Goal: Navigation & Orientation: Understand site structure

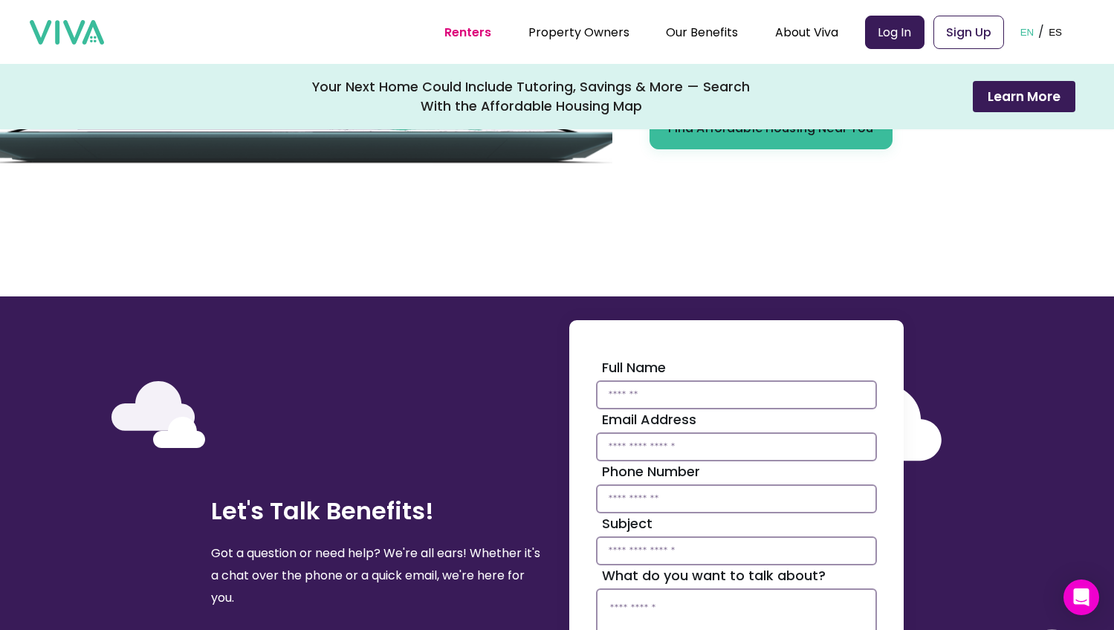
scroll to position [3503, 0]
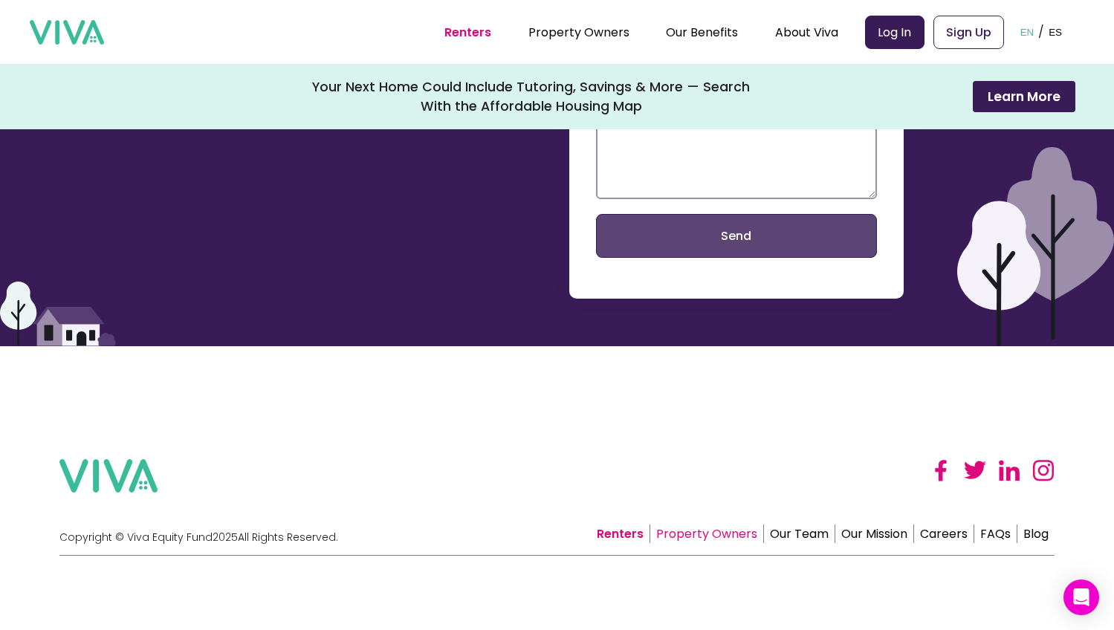
click at [702, 537] on link "Property Owners" at bounding box center [707, 534] width 114 height 19
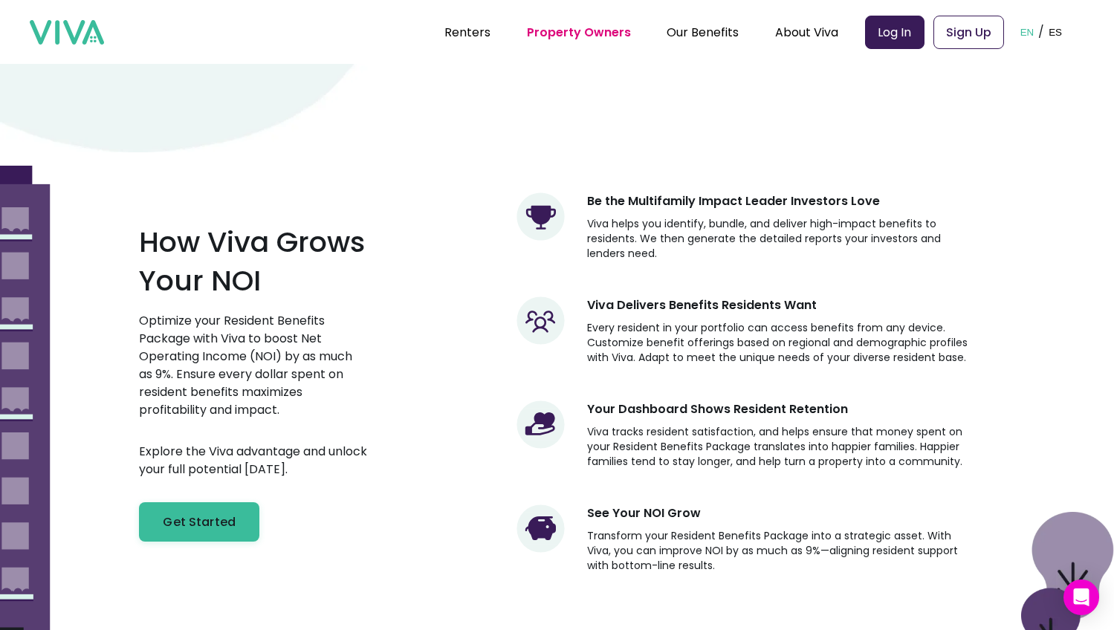
scroll to position [521, 0]
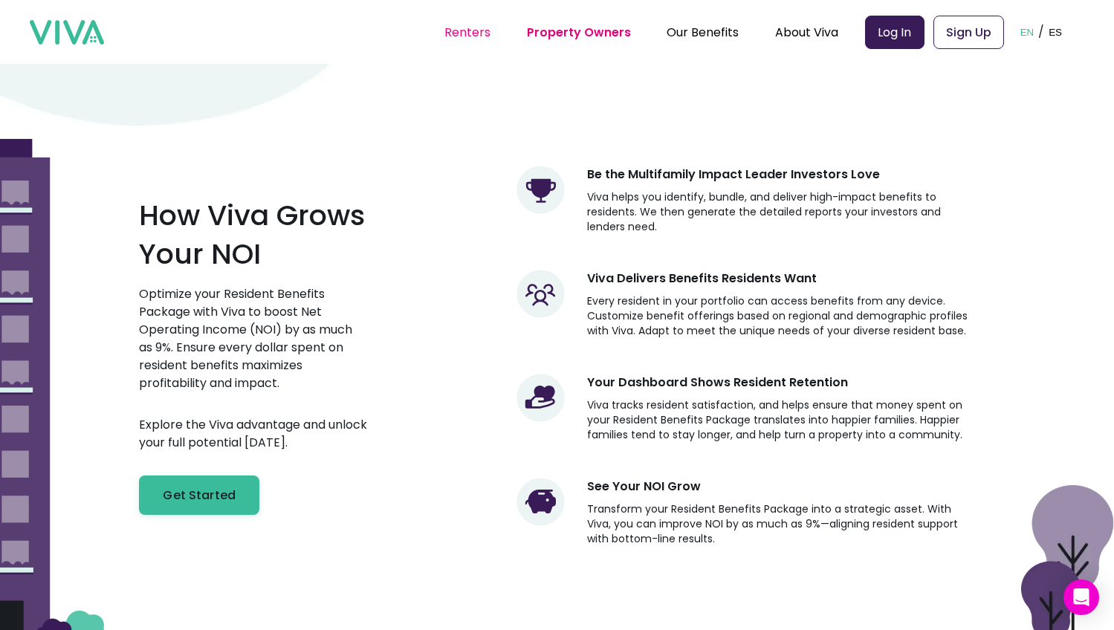
click at [470, 39] on link "Renters" at bounding box center [467, 32] width 46 height 17
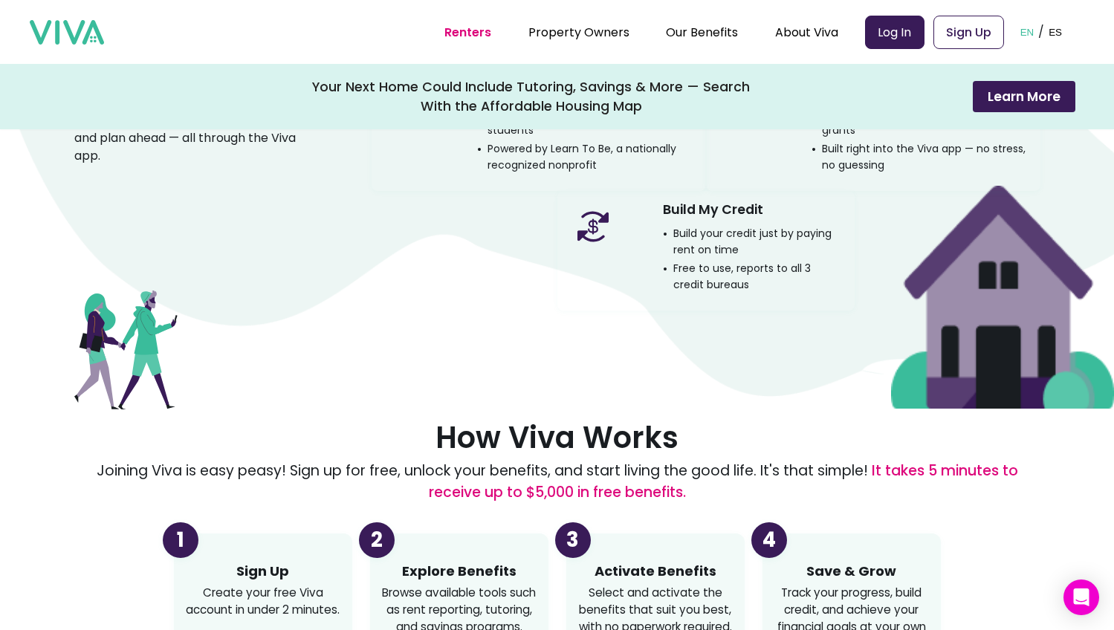
scroll to position [1304, 0]
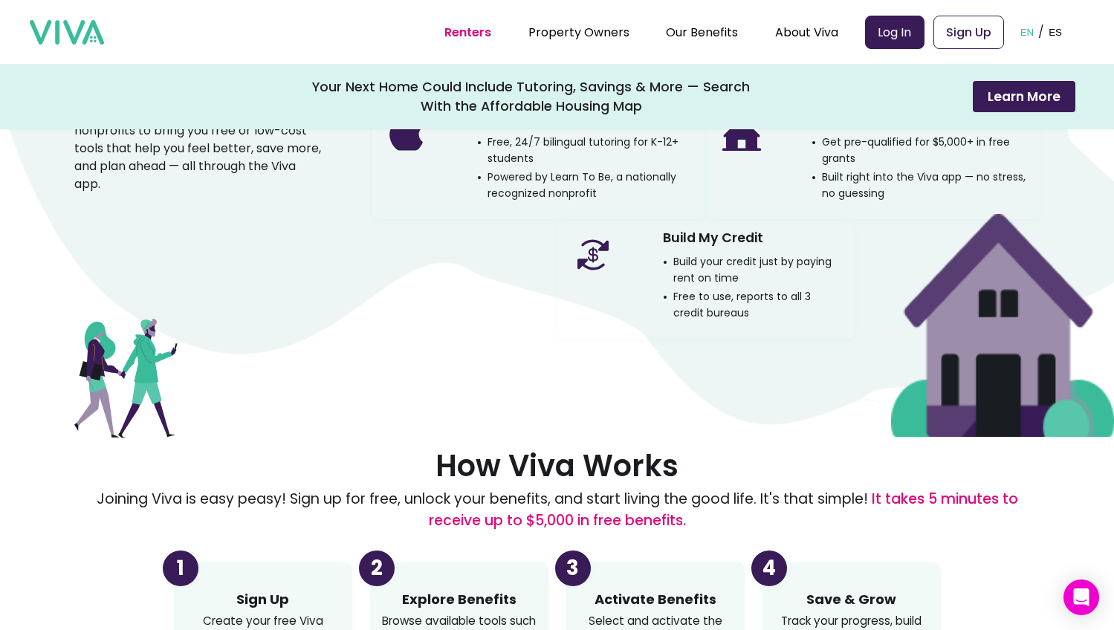
click at [88, 35] on img at bounding box center [67, 32] width 74 height 25
